Goal: Navigation & Orientation: Find specific page/section

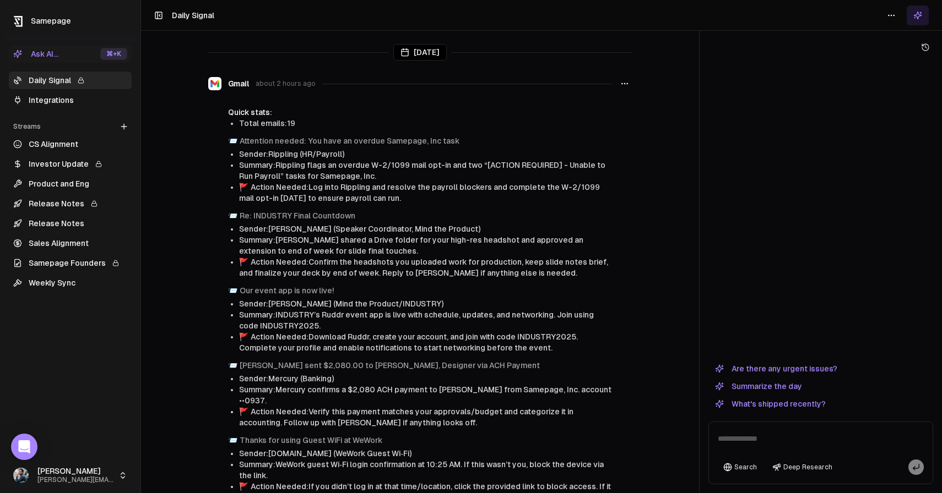
click at [52, 100] on link "Integrations" at bounding box center [70, 100] width 123 height 18
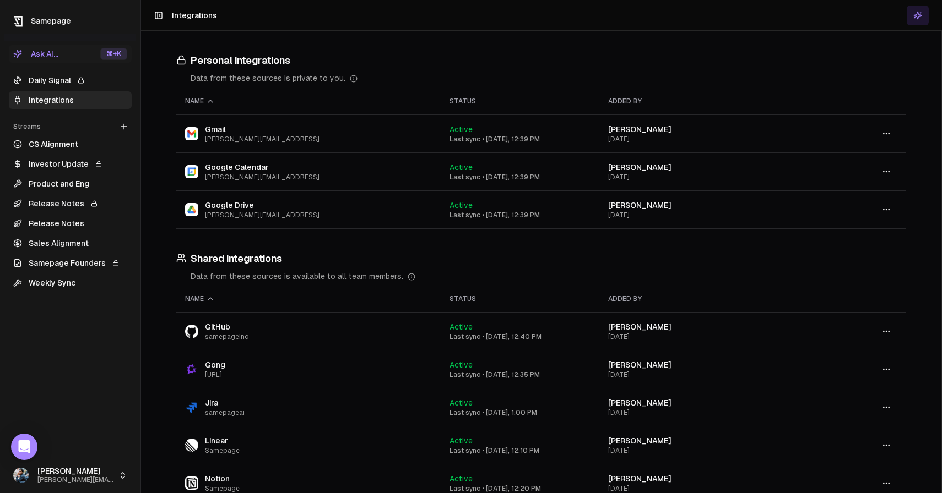
click at [71, 142] on link "CS Alignment" at bounding box center [70, 144] width 123 height 18
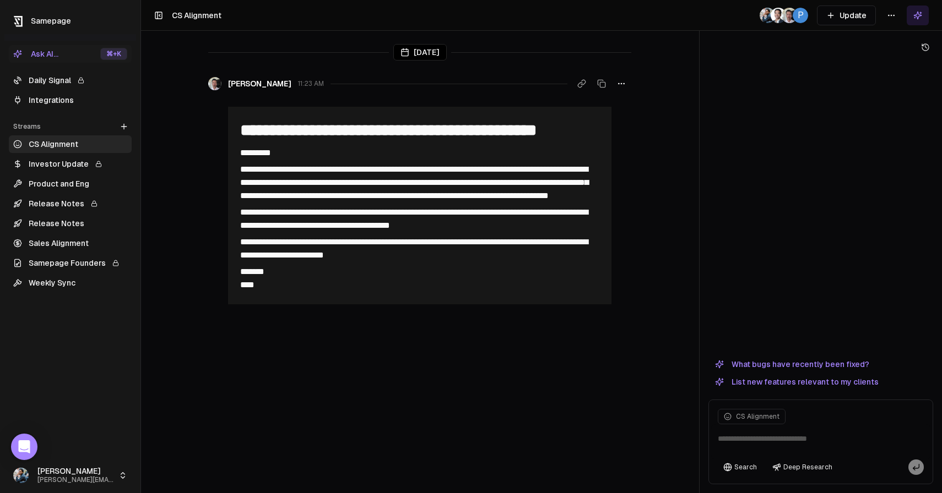
click at [56, 98] on link "Integrations" at bounding box center [70, 100] width 123 height 18
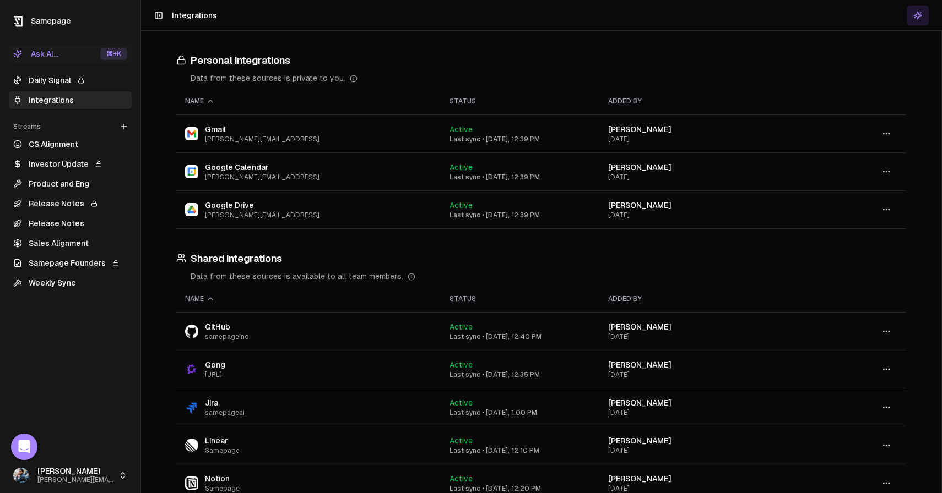
click at [63, 78] on link "Daily Signal" at bounding box center [70, 81] width 123 height 18
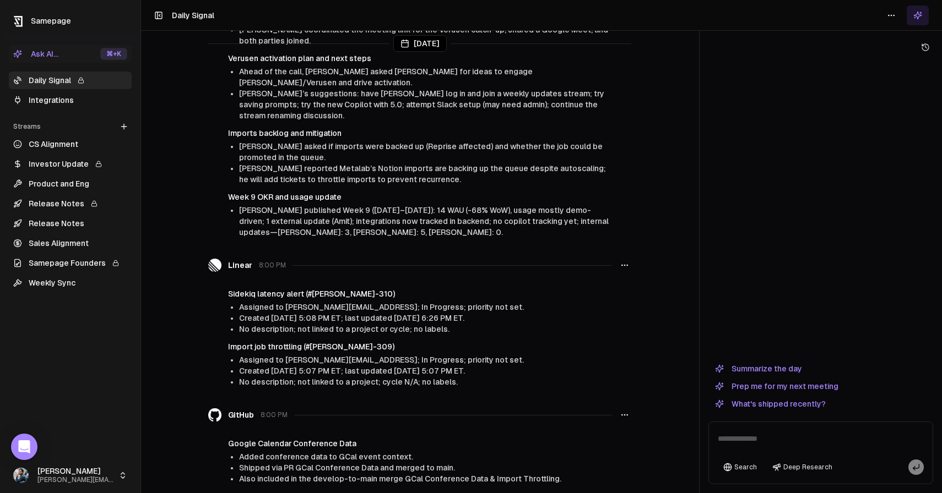
scroll to position [1028, 0]
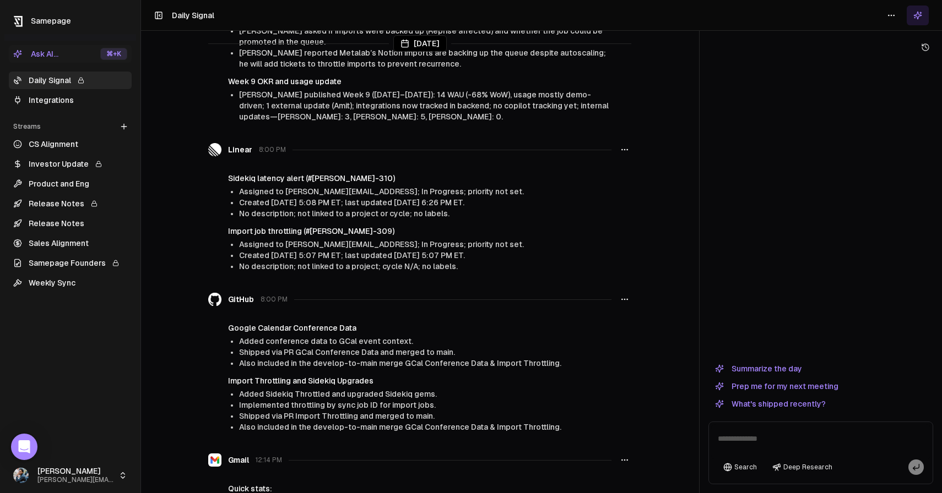
click at [209, 293] on img at bounding box center [214, 299] width 13 height 13
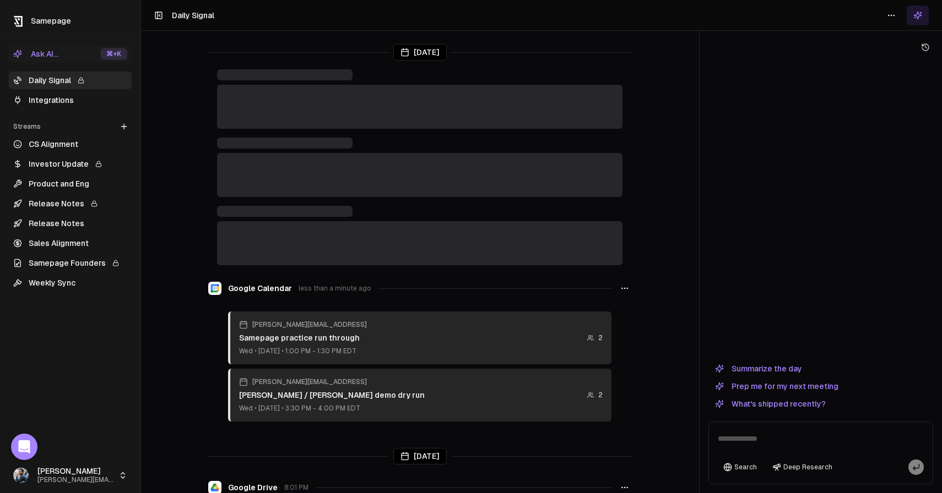
click at [893, 14] on html "Samepage Ask AI... ⌘ +K Daily Signal Integrations Streams Create Stream CS Alig…" at bounding box center [471, 246] width 942 height 493
click at [688, 17] on html "Samepage Ask AI... ⌘ +K Daily Signal Integrations Streams Create Stream CS Alig…" at bounding box center [471, 246] width 942 height 493
click at [892, 8] on html "Samepage Ask AI... ⌘ +K Daily Signal Integrations Streams Create Stream CS Alig…" at bounding box center [471, 246] width 942 height 493
click at [881, 45] on div "Refresh" at bounding box center [891, 39] width 74 height 18
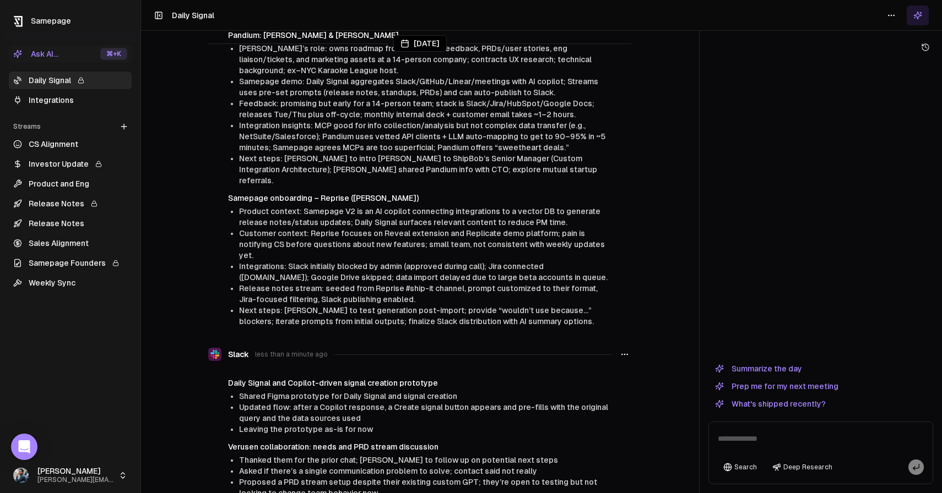
scroll to position [207, 0]
